Goal: Find specific page/section: Find specific page/section

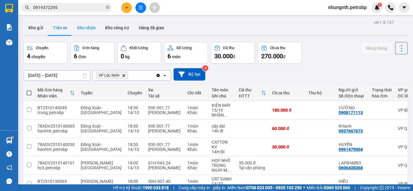
click at [88, 24] on button "Kho nhận" at bounding box center [86, 28] width 28 height 15
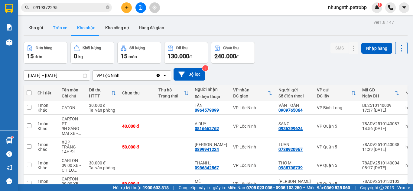
click at [62, 28] on button "Trên xe" at bounding box center [60, 28] width 24 height 15
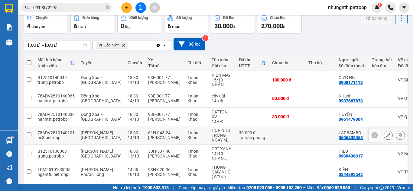
scroll to position [50, 0]
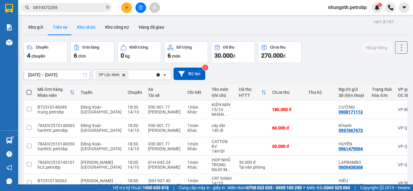
scroll to position [0, 0]
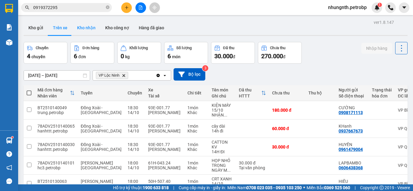
click at [84, 26] on button "Kho nhận" at bounding box center [86, 28] width 28 height 15
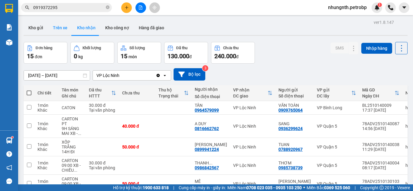
click at [63, 27] on button "Trên xe" at bounding box center [60, 28] width 24 height 15
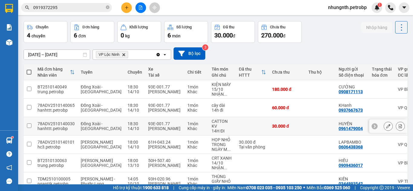
scroll to position [30, 0]
